Goal: Manage account settings

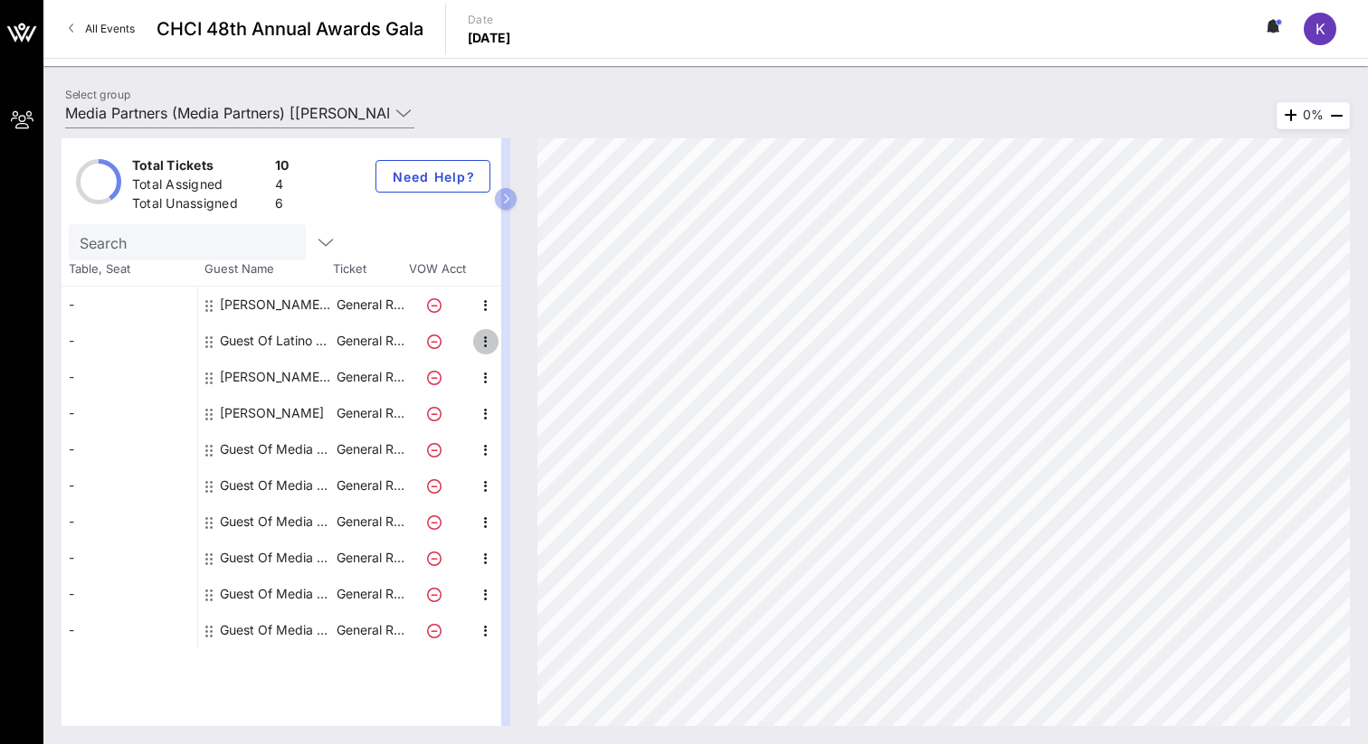
click at [482, 341] on icon "button" at bounding box center [486, 342] width 22 height 22
click at [514, 346] on div "Edit" at bounding box center [531, 347] width 36 height 14
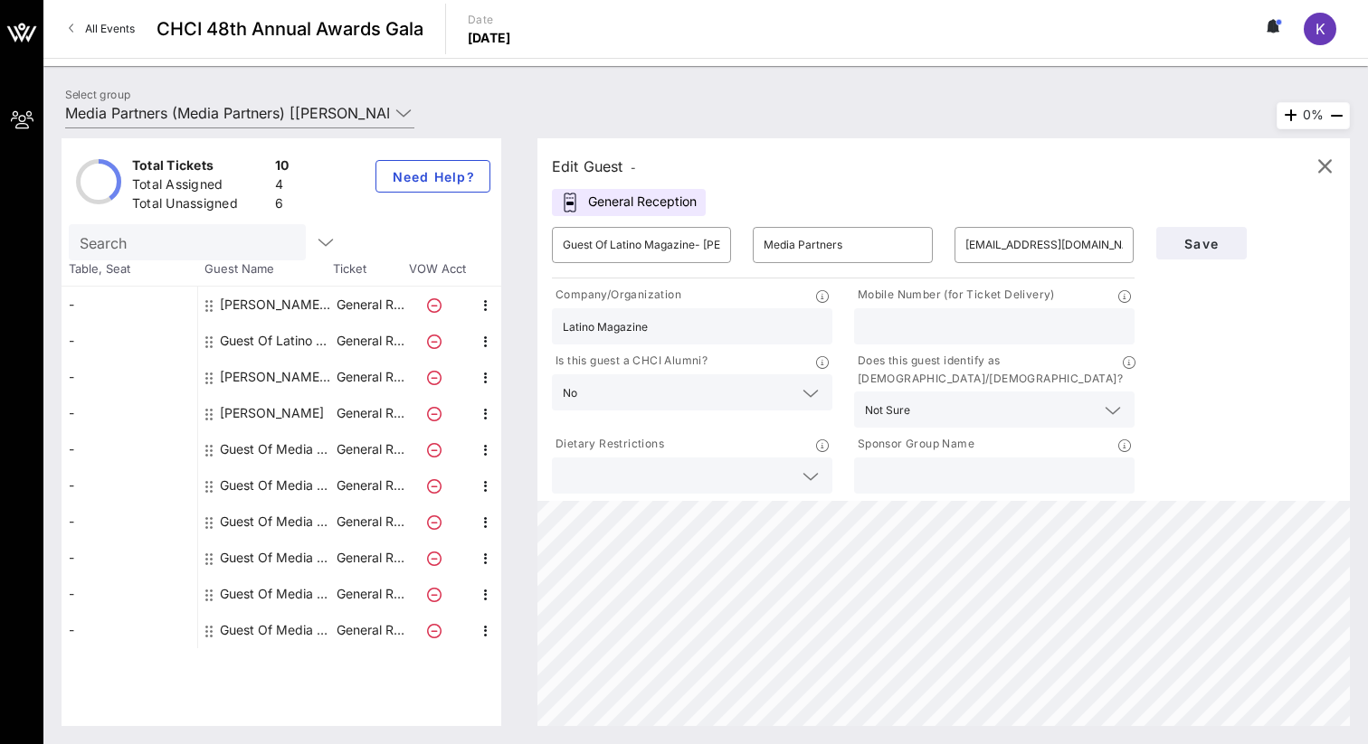
click at [888, 331] on input "text" at bounding box center [994, 327] width 259 height 24
paste input "[PHONE_NUMBER]"
type input "[PHONE_NUMBER]"
click at [700, 249] on input "Guest Of Latino Magazine- [PERSON_NAME]" at bounding box center [641, 245] width 157 height 29
click at [712, 247] on input "Guest Of Latino Magazine- [PERSON_NAME]" at bounding box center [641, 245] width 157 height 29
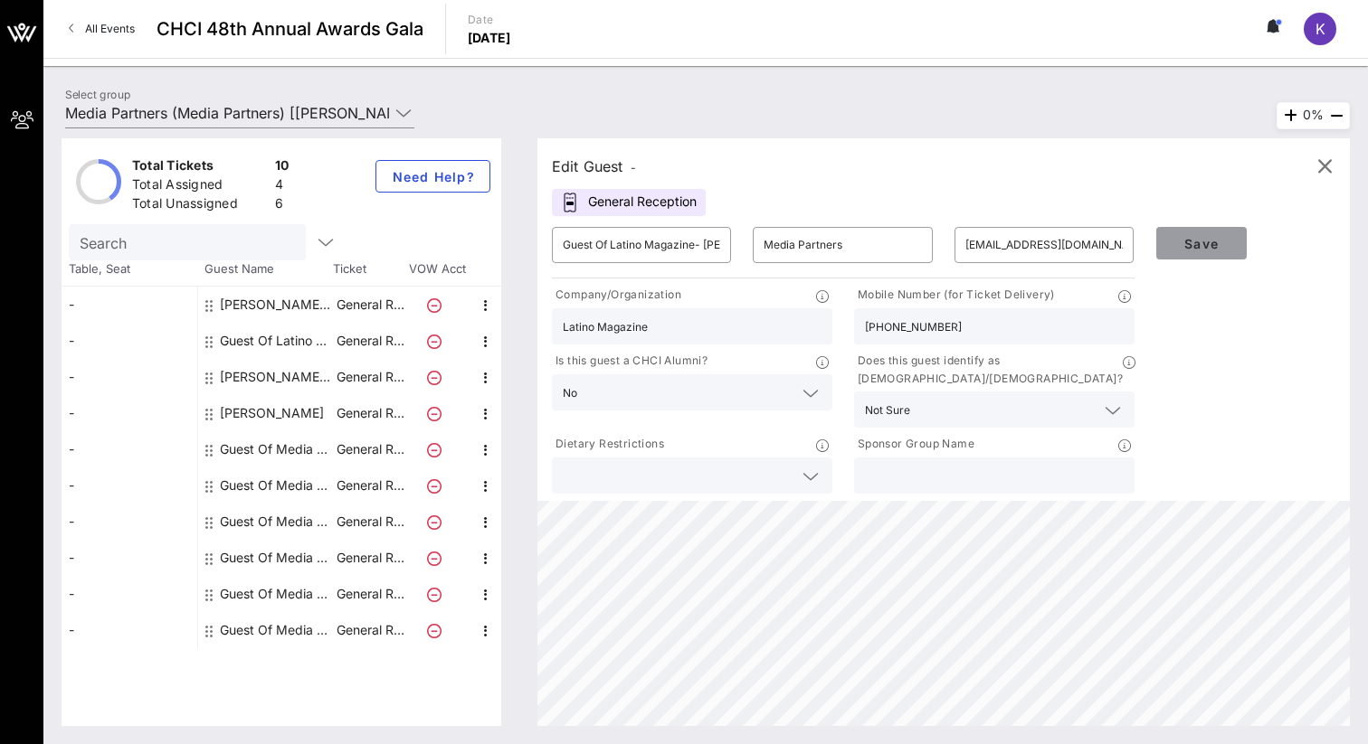
click at [1179, 242] on span "Save" at bounding box center [1201, 243] width 62 height 15
